Goal: Register for event/course

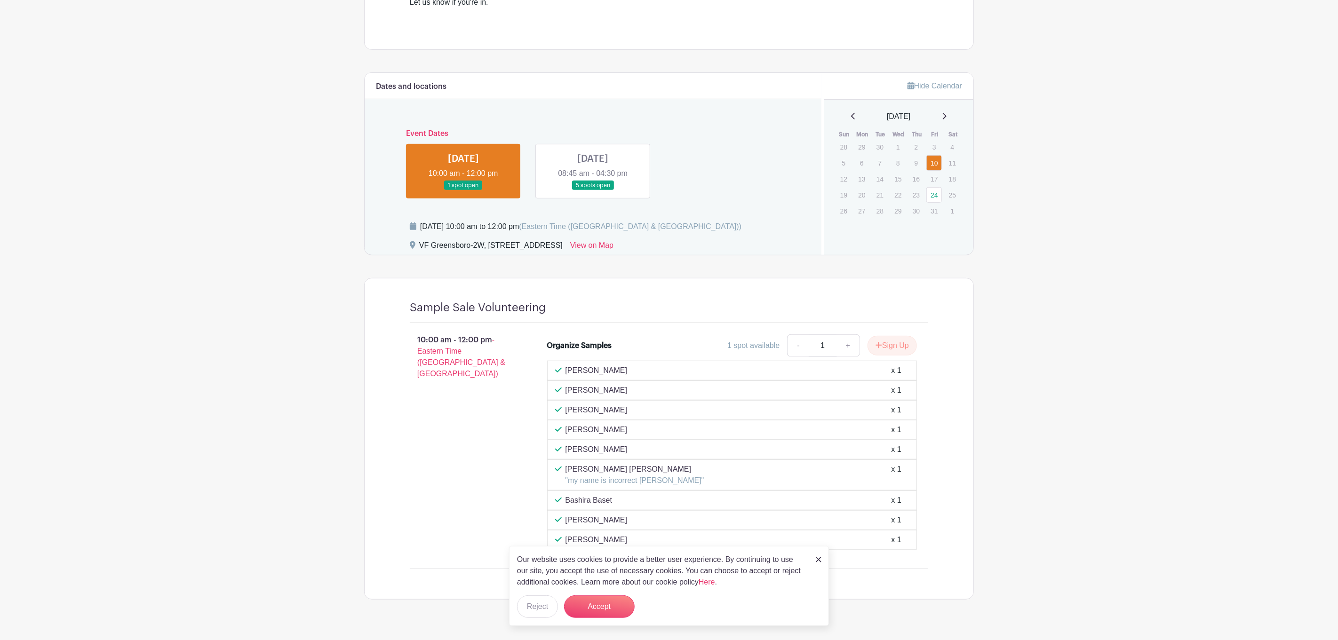
scroll to position [389, 0]
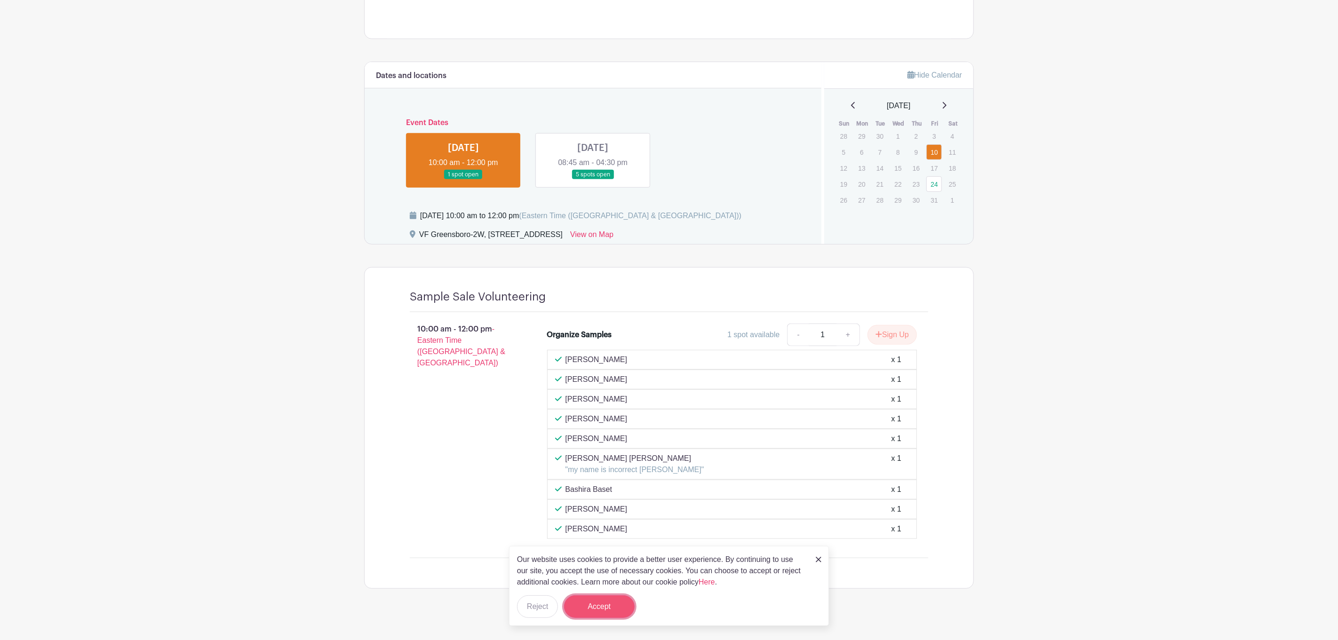
click at [608, 608] on button "Accept" at bounding box center [599, 607] width 71 height 23
click at [593, 180] on link at bounding box center [593, 180] width 0 height 0
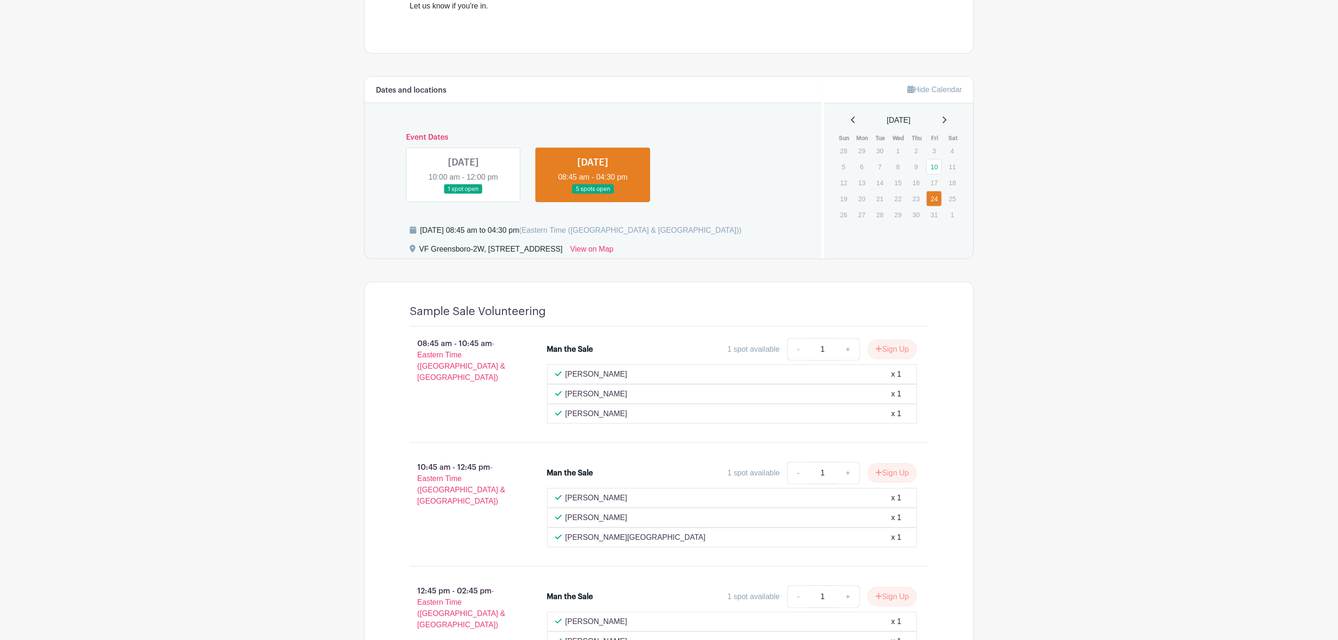
scroll to position [369, 0]
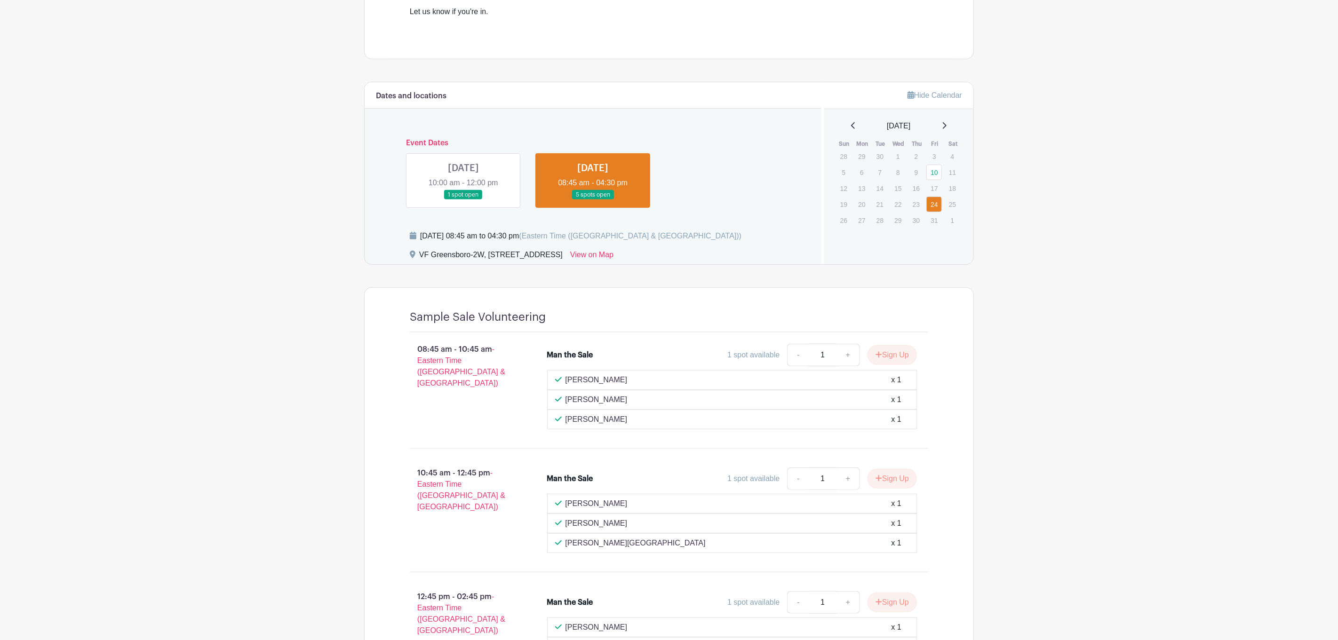
click at [463, 200] on link at bounding box center [463, 200] width 0 height 0
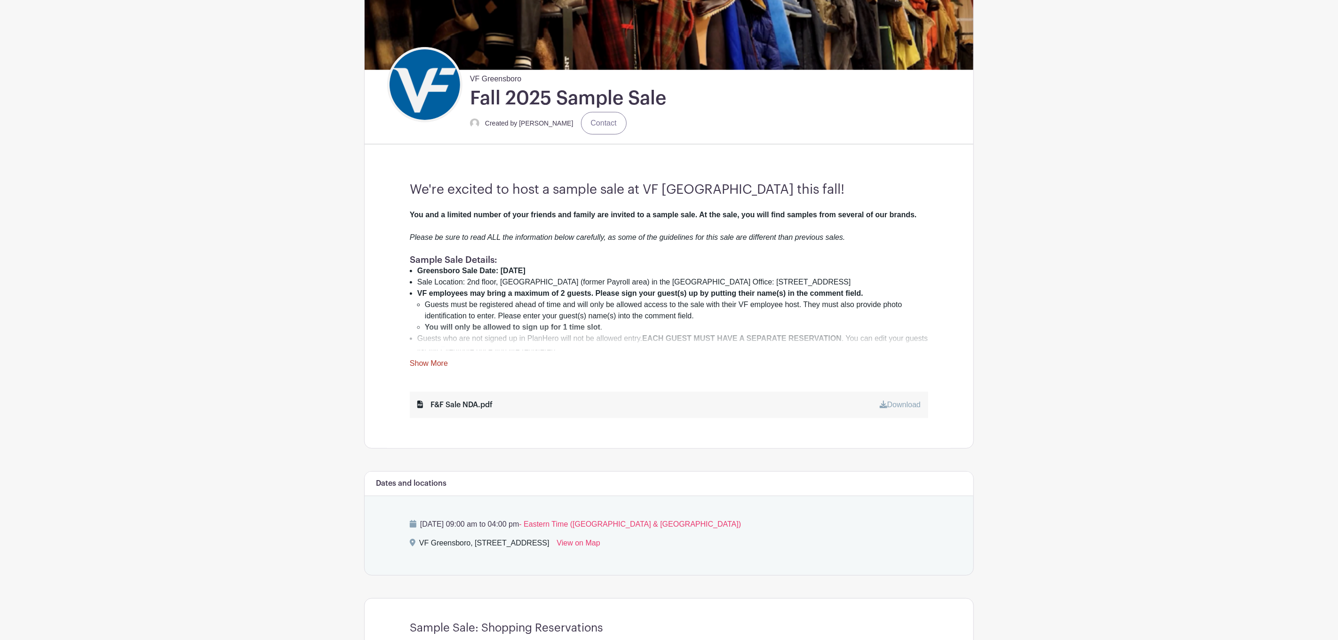
scroll to position [193, 0]
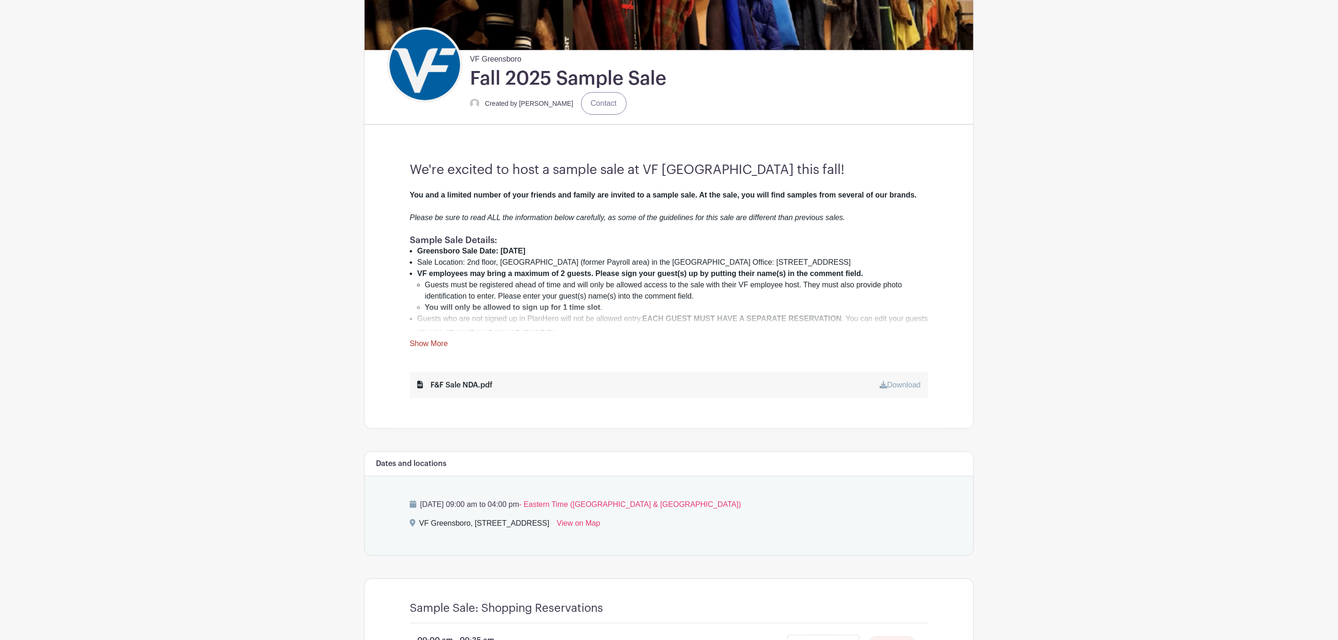
click at [441, 345] on link "Show More" at bounding box center [429, 346] width 38 height 12
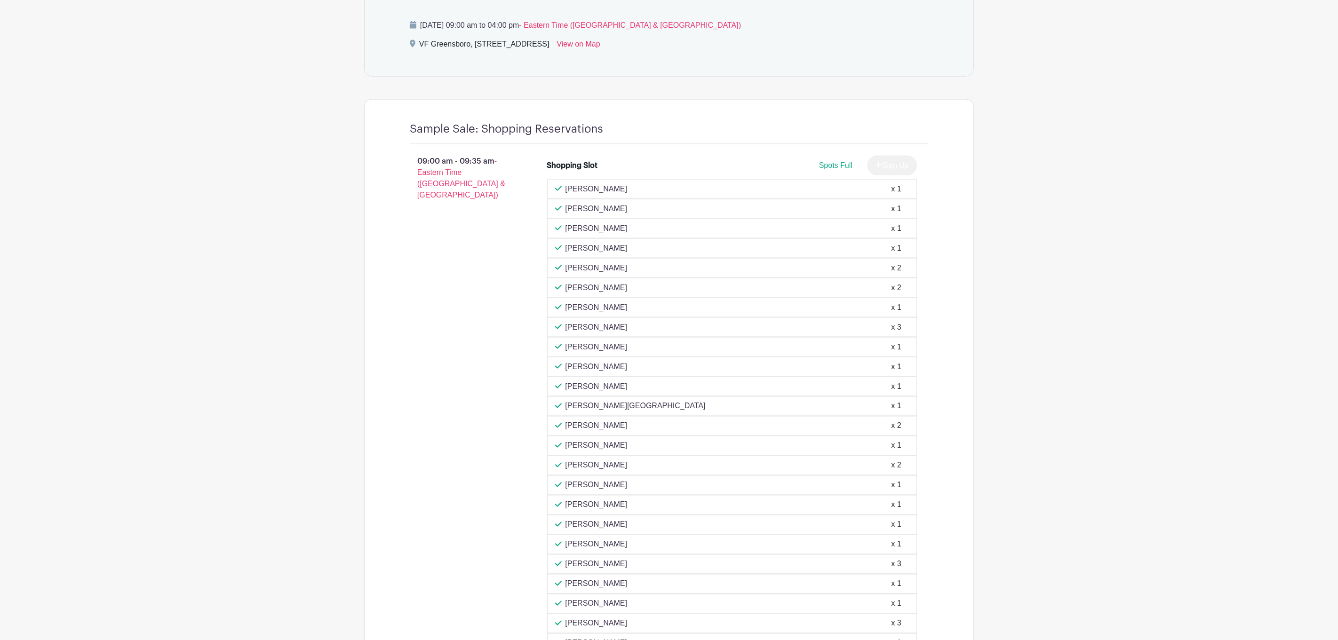
scroll to position [1120, 0]
click at [602, 417] on div "Josh Yates x 2" at bounding box center [732, 422] width 354 height 11
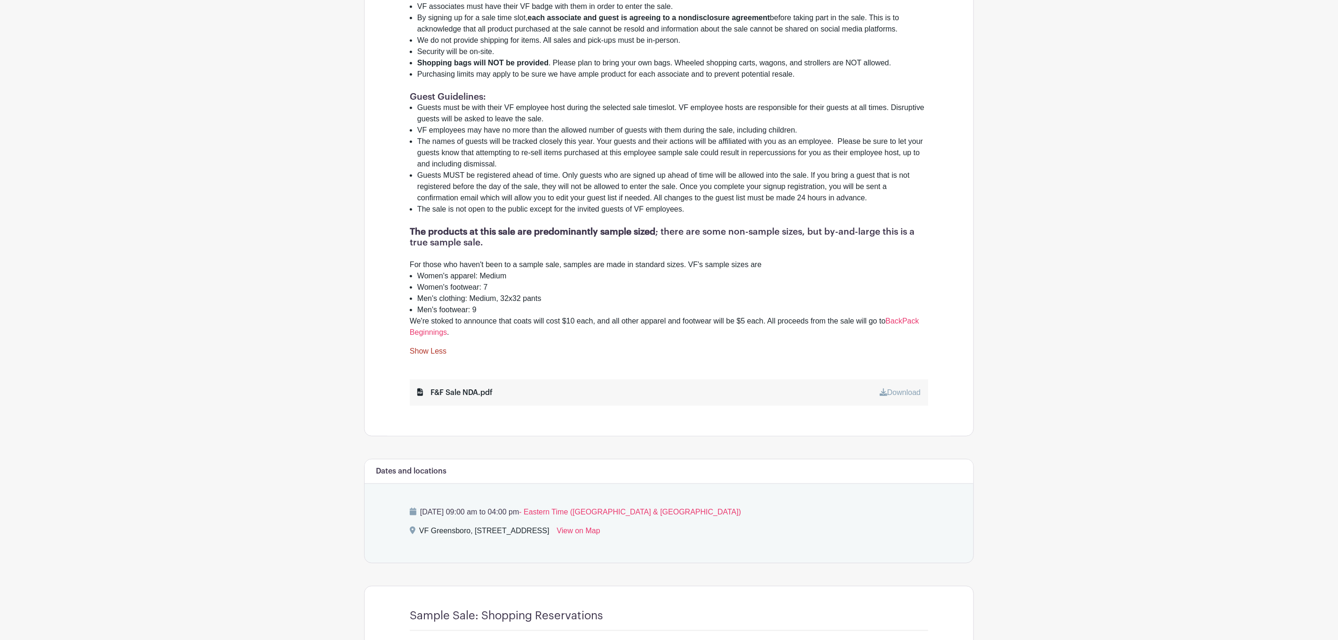
scroll to position [0, 0]
